Goal: Task Accomplishment & Management: Manage account settings

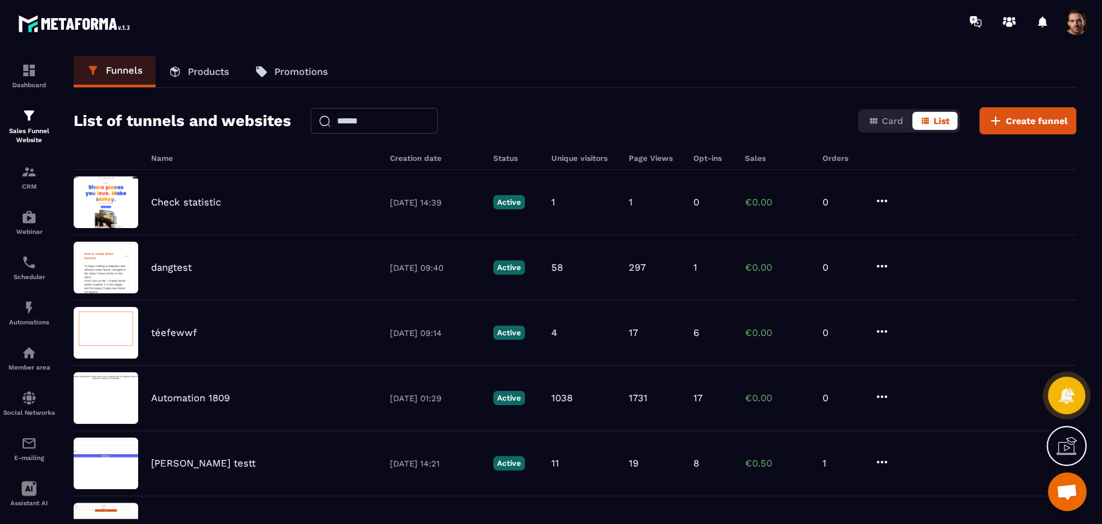
click at [722, 209] on div "Check statistic [DATE] 14:39 Active 1 1 0 €0.00 0" at bounding box center [575, 202] width 1003 height 65
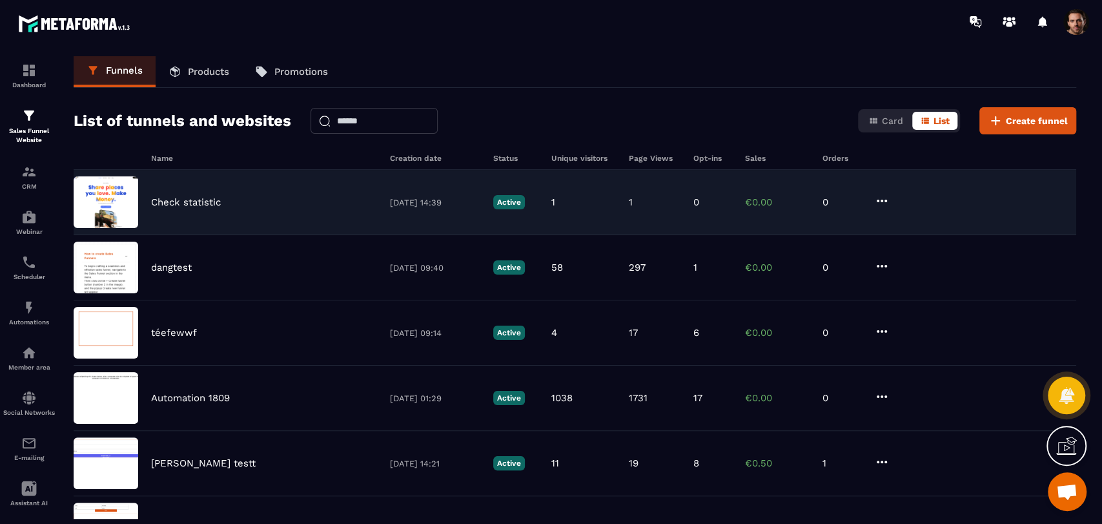
click at [879, 203] on icon at bounding box center [881, 200] width 15 height 15
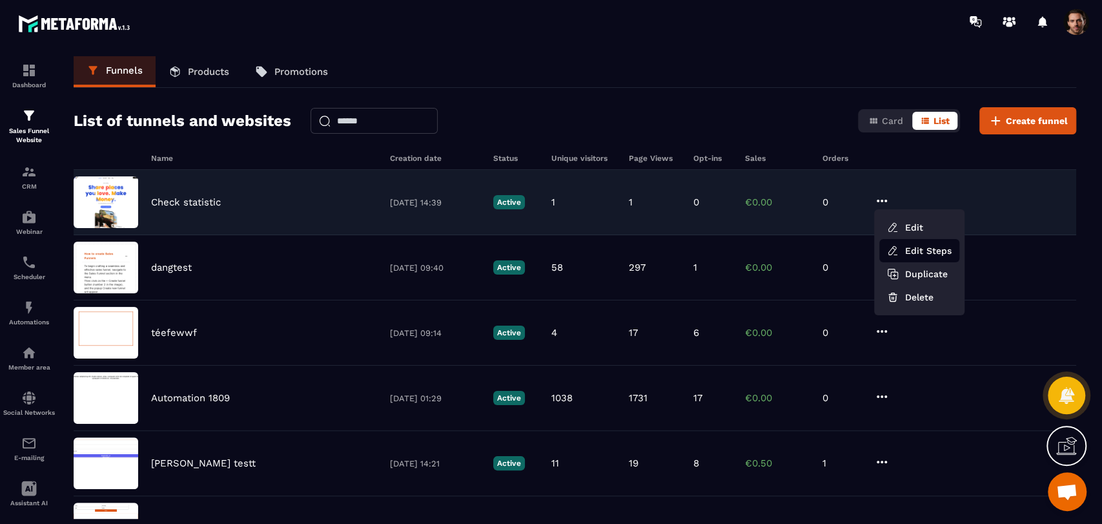
click at [910, 250] on link "Edit Steps" at bounding box center [919, 250] width 80 height 23
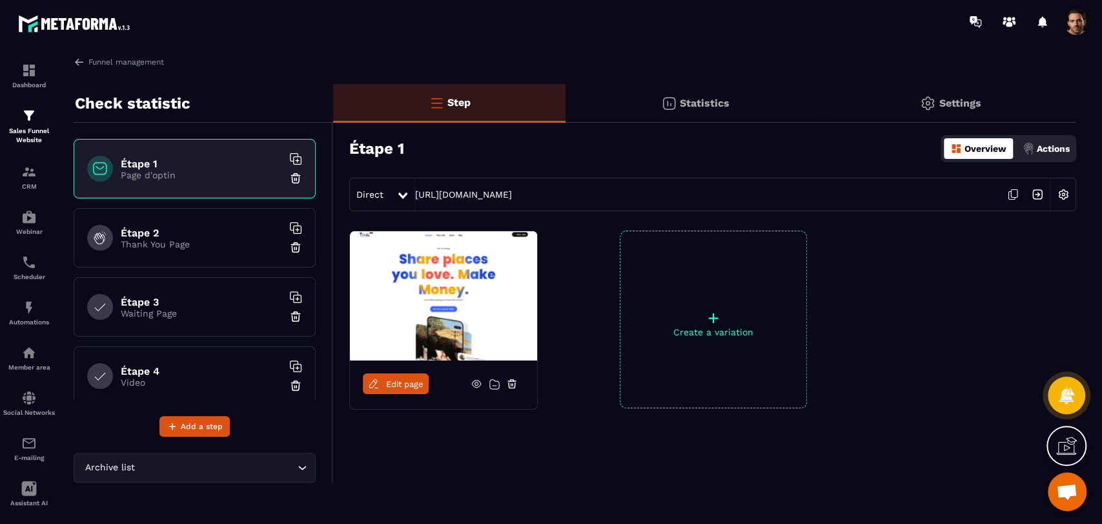
click at [202, 243] on p "Thank You Page" at bounding box center [201, 244] width 161 height 10
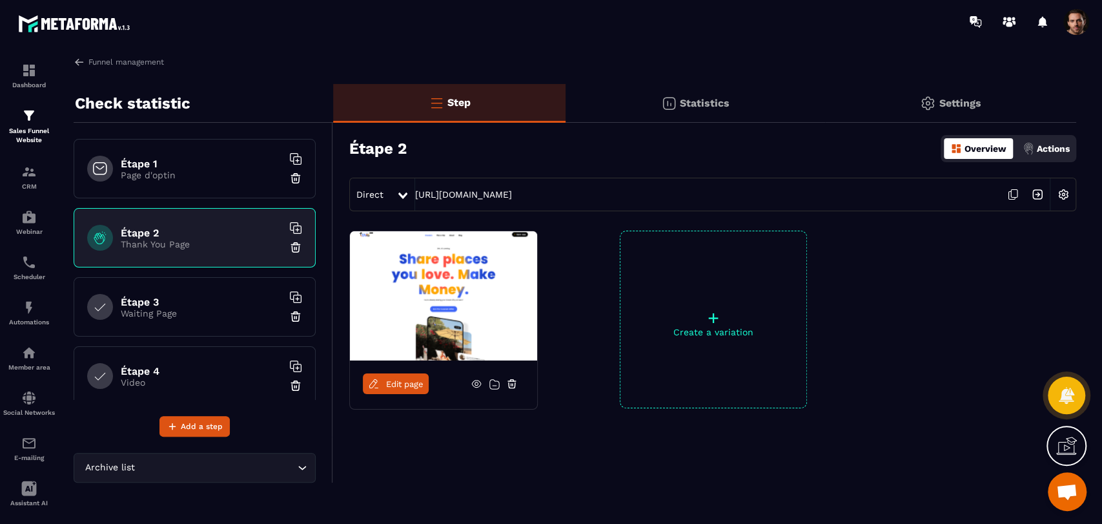
click at [145, 161] on h6 "Étape 1" at bounding box center [201, 164] width 161 height 12
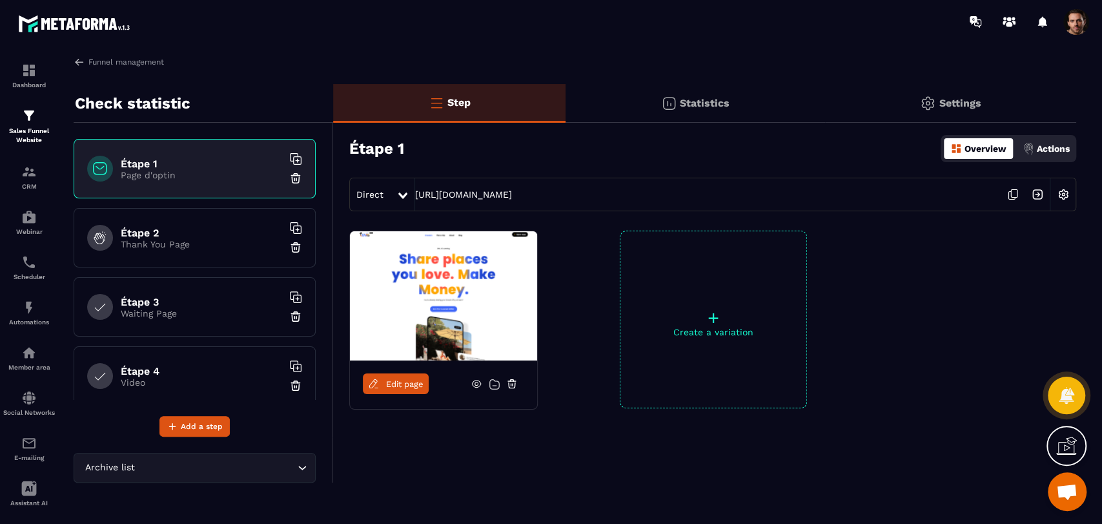
click at [214, 248] on p "Thank You Page" at bounding box center [201, 244] width 161 height 10
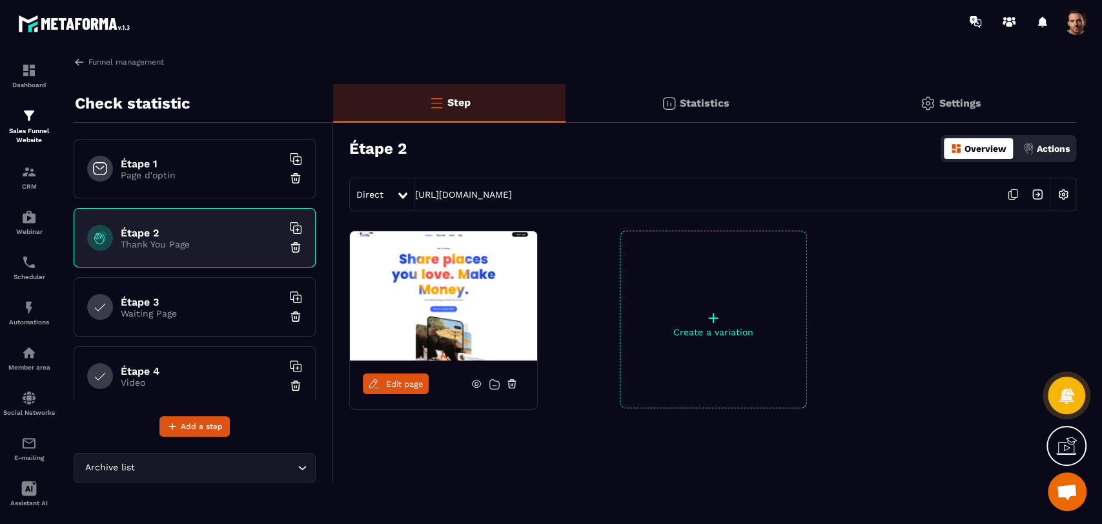
click at [213, 327] on div "Étape 3 Waiting Page" at bounding box center [195, 306] width 242 height 59
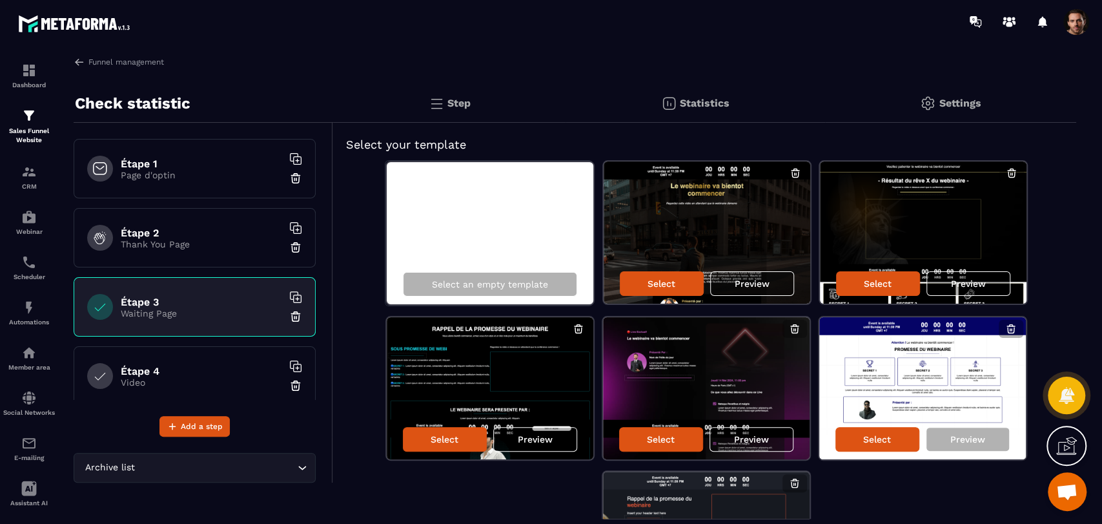
click at [693, 104] on p "Statistics" at bounding box center [705, 103] width 50 height 12
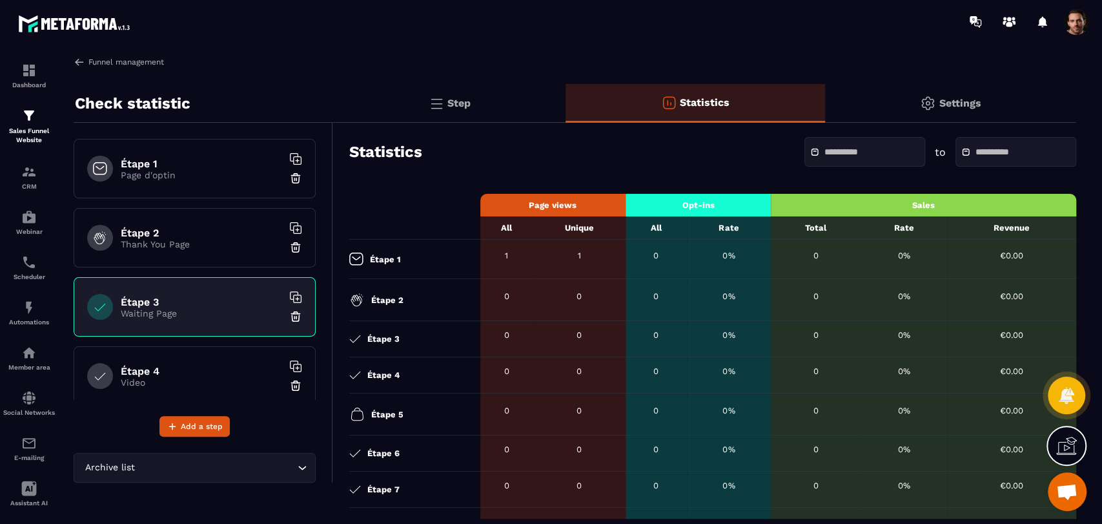
click at [76, 62] on img at bounding box center [80, 62] width 12 height 12
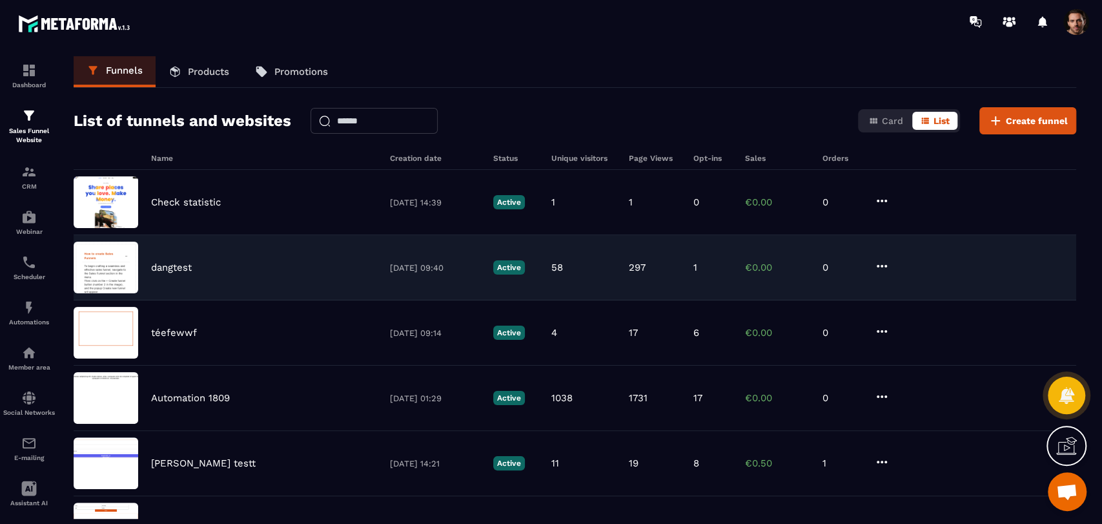
click at [877, 265] on icon at bounding box center [882, 266] width 10 height 3
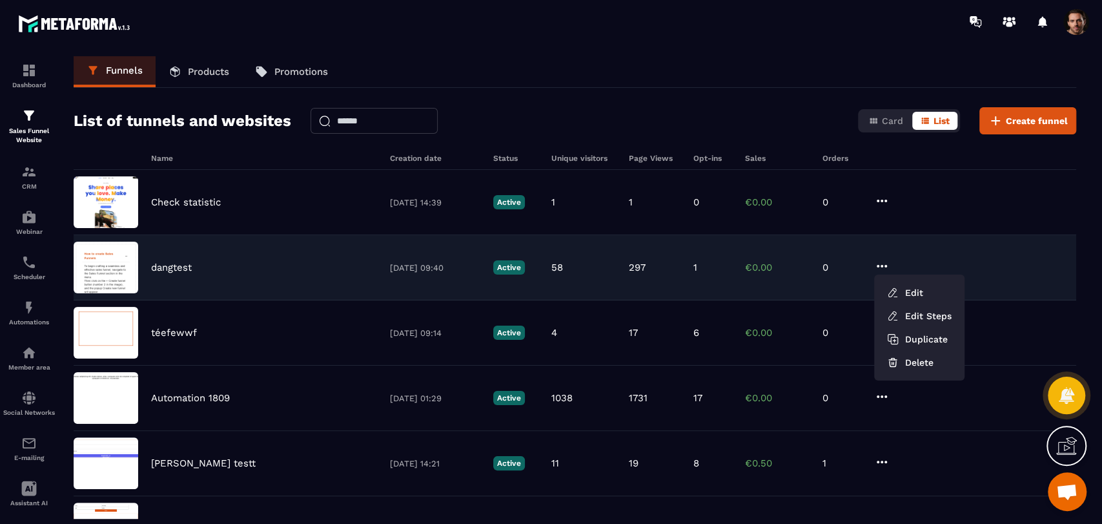
click at [744, 272] on div "dangtest [DATE] 09:40 Active 58 297 1 €0.00 0 Edit Edit Steps Duplicate Delete" at bounding box center [575, 267] width 1003 height 65
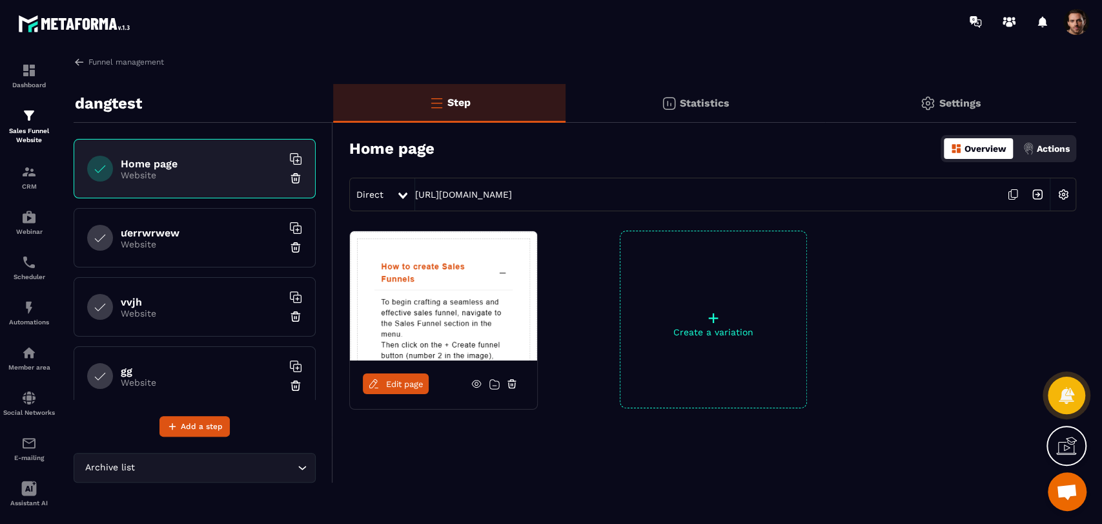
click at [712, 95] on div "Statistics" at bounding box center [695, 103] width 259 height 39
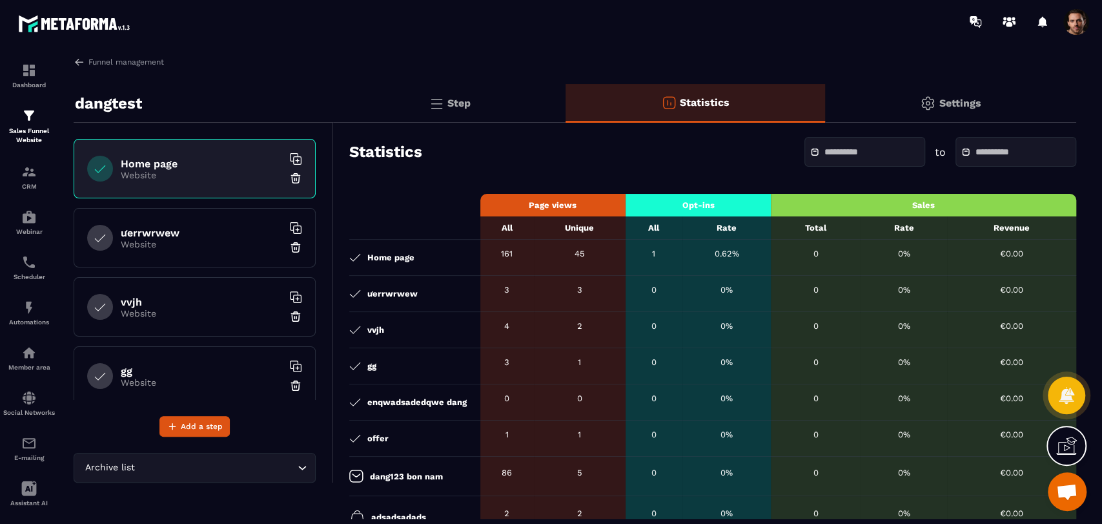
click at [506, 101] on div "Step" at bounding box center [449, 103] width 232 height 39
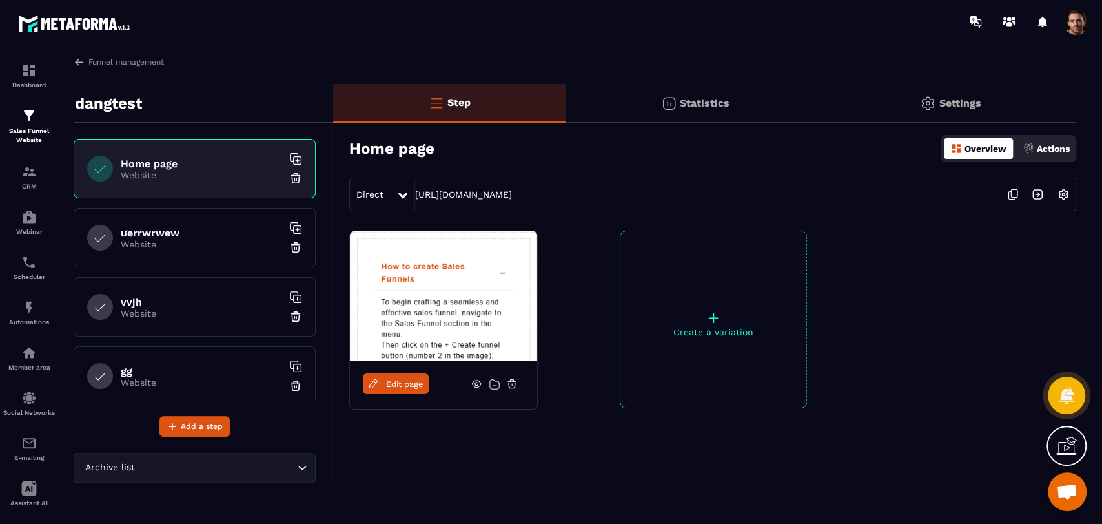
click at [1038, 196] on img at bounding box center [1037, 194] width 25 height 25
click at [675, 112] on div "Statistics" at bounding box center [695, 103] width 259 height 39
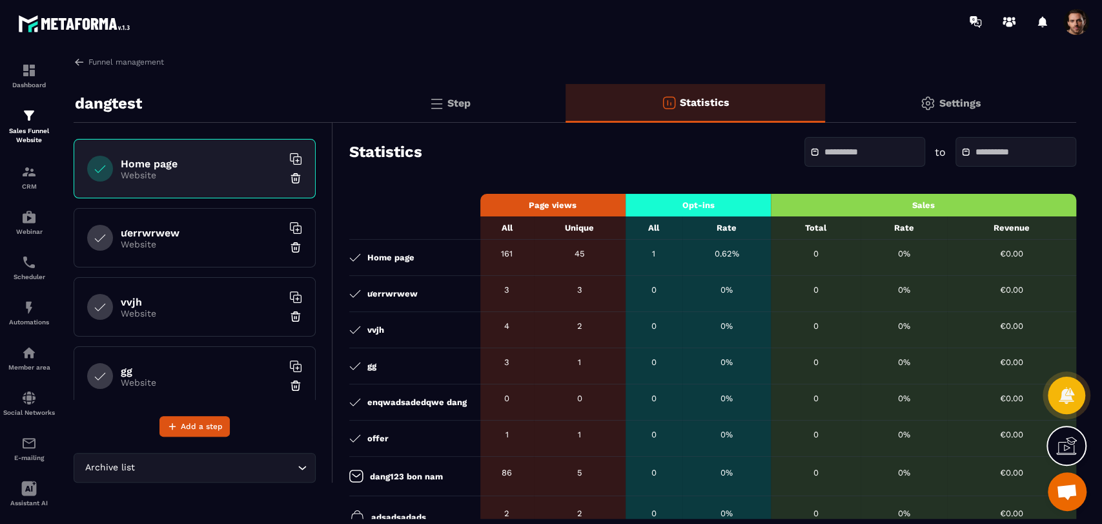
click at [475, 112] on div "Step" at bounding box center [449, 103] width 232 height 39
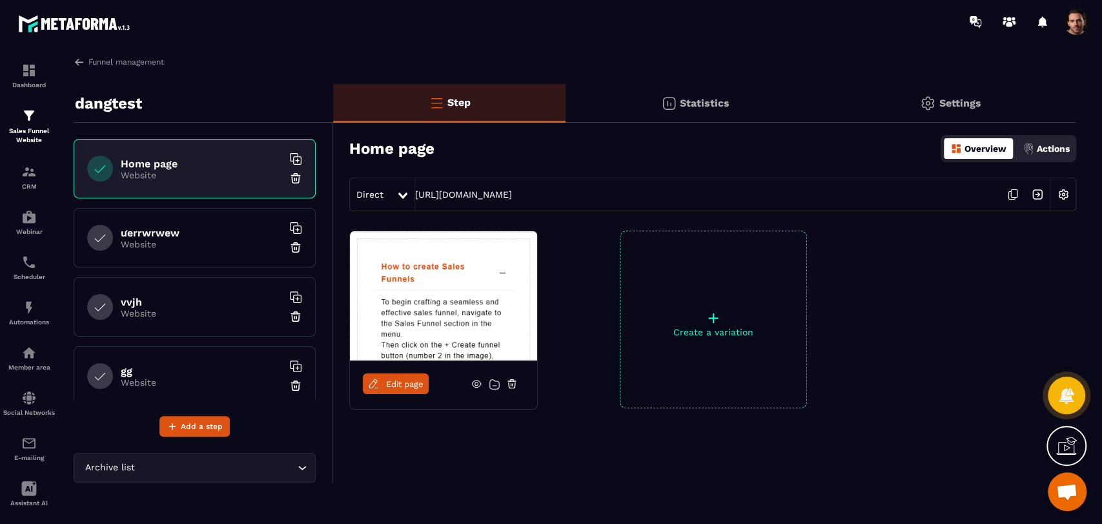
click at [666, 101] on img at bounding box center [668, 103] width 15 height 15
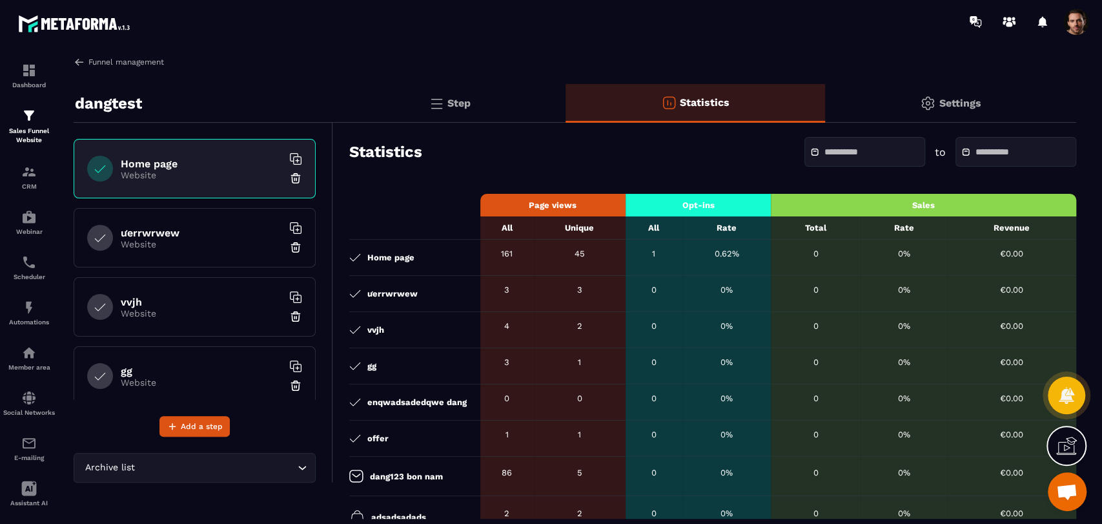
click at [77, 61] on img at bounding box center [80, 62] width 12 height 12
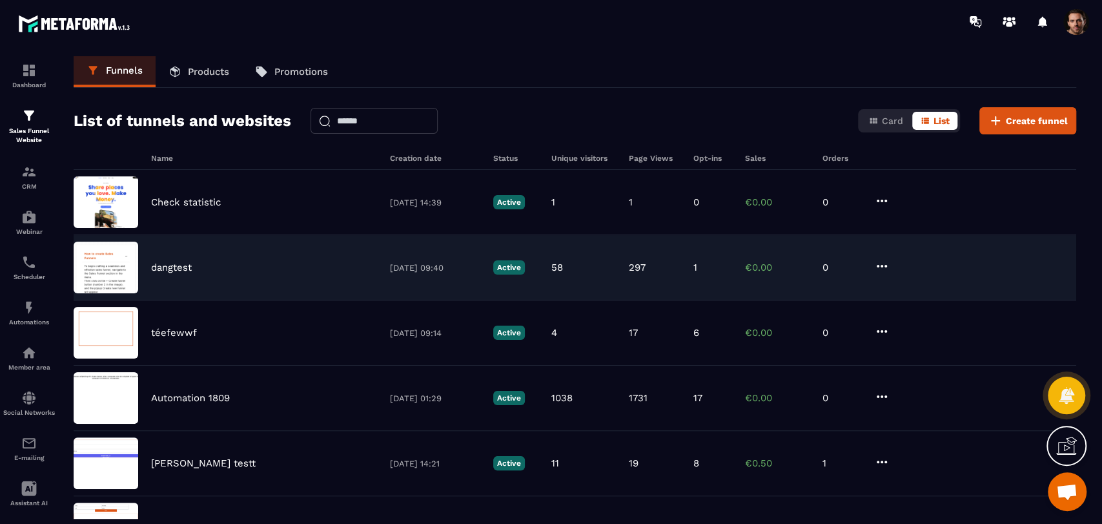
click at [681, 282] on div "dangtest [DATE] 09:40 Active 58 297 1 €0.00 0" at bounding box center [575, 267] width 1003 height 65
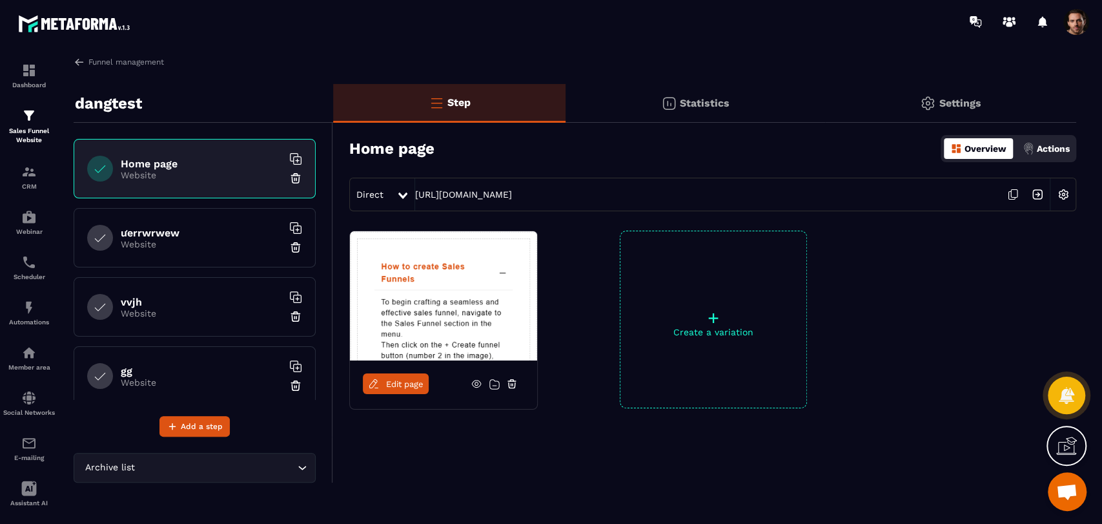
click at [708, 110] on div "Statistics" at bounding box center [695, 103] width 259 height 39
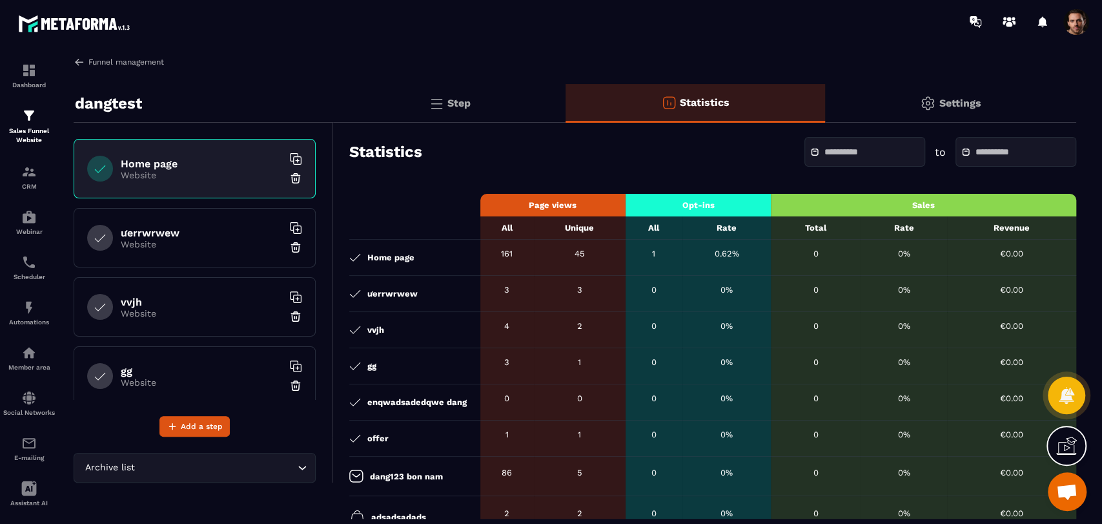
click at [83, 64] on img at bounding box center [80, 62] width 12 height 12
